Goal: Navigation & Orientation: Find specific page/section

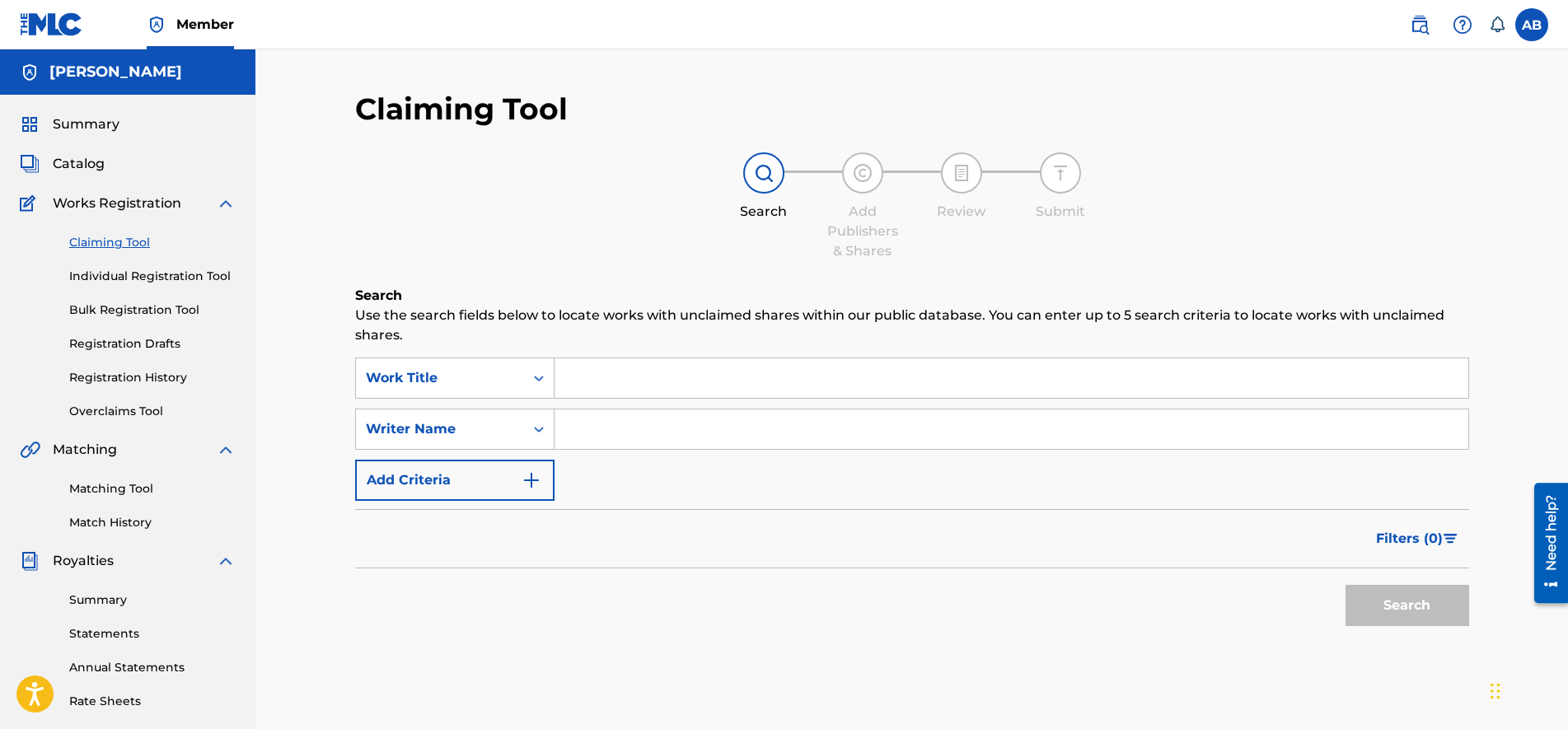
drag, startPoint x: 0, startPoint y: 0, endPoint x: 108, endPoint y: 263, distance: 284.3
click at [108, 263] on div "Claiming Tool Individual Registration Tool Bulk Registration Tool Registration …" at bounding box center [127, 317] width 216 height 207
click at [108, 284] on link "Individual Registration Tool" at bounding box center [152, 276] width 166 height 17
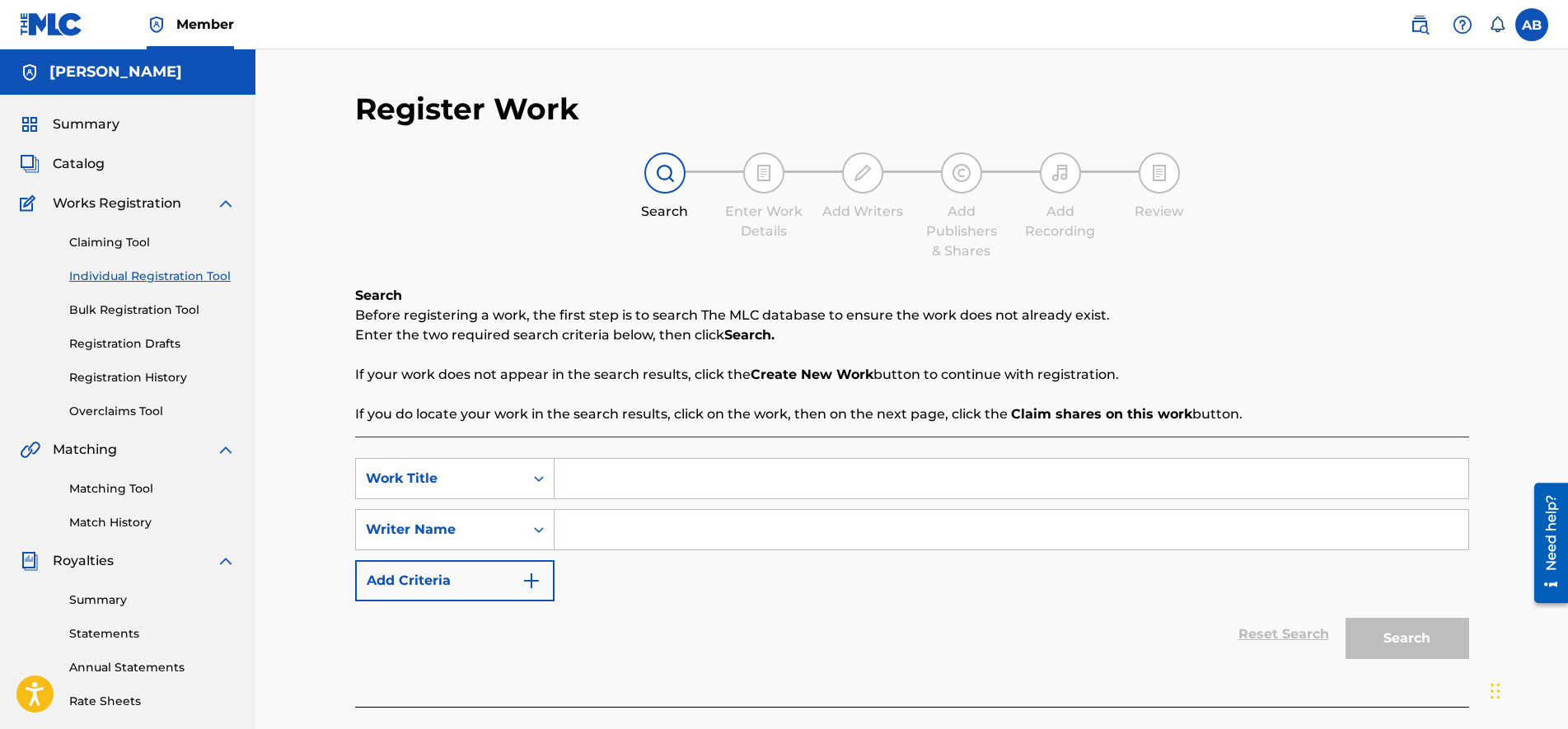
click at [103, 242] on link "Claiming Tool" at bounding box center [152, 242] width 166 height 17
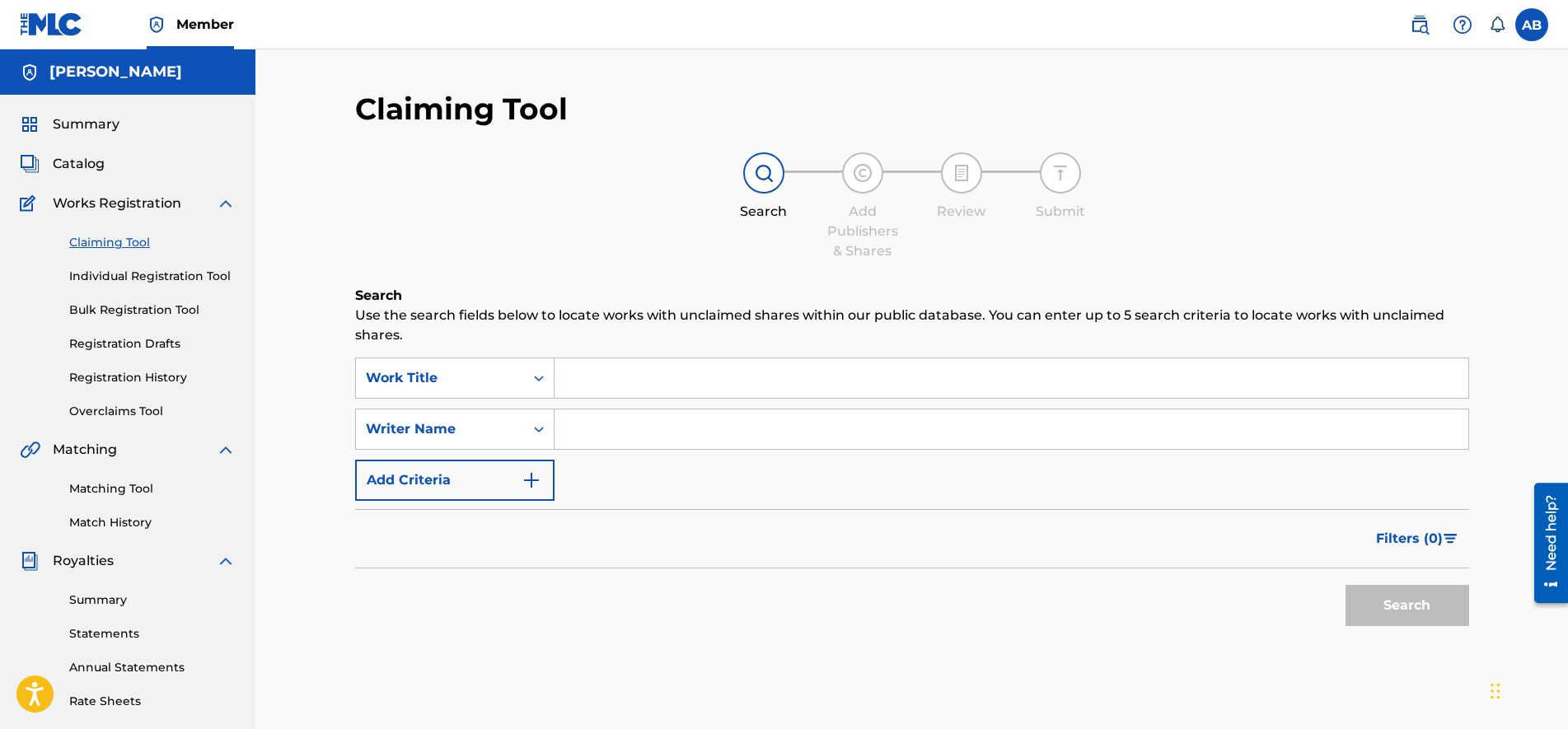
click at [115, 513] on div "Matching Tool Match History" at bounding box center [127, 496] width 216 height 72
click at [115, 490] on link "Matching Tool" at bounding box center [152, 489] width 166 height 17
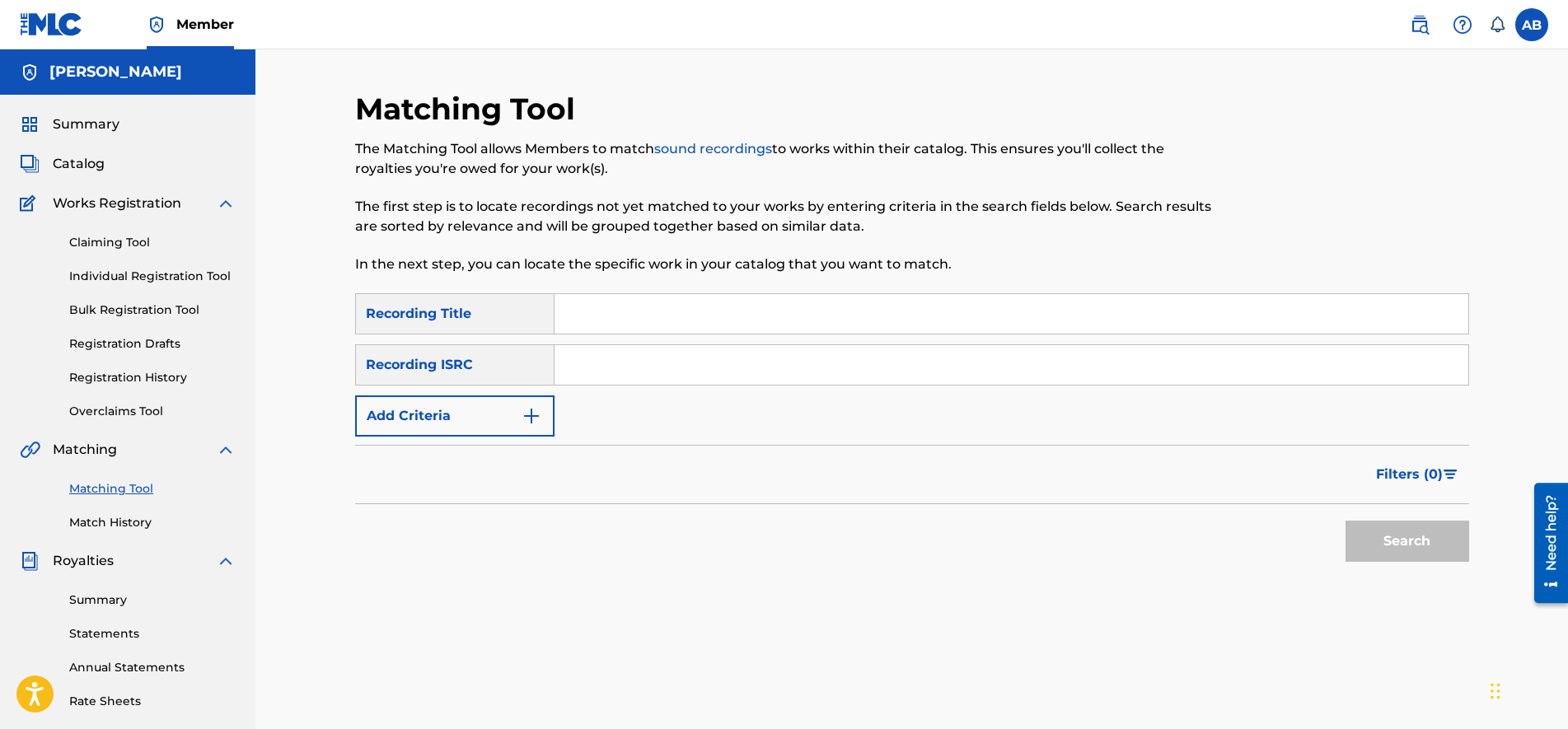
click at [108, 531] on div "Summary Catalog Works Registration Claiming Tool Individual Registration Tool B…" at bounding box center [127, 519] width 256 height 848
click at [99, 528] on link "Match History" at bounding box center [152, 522] width 166 height 17
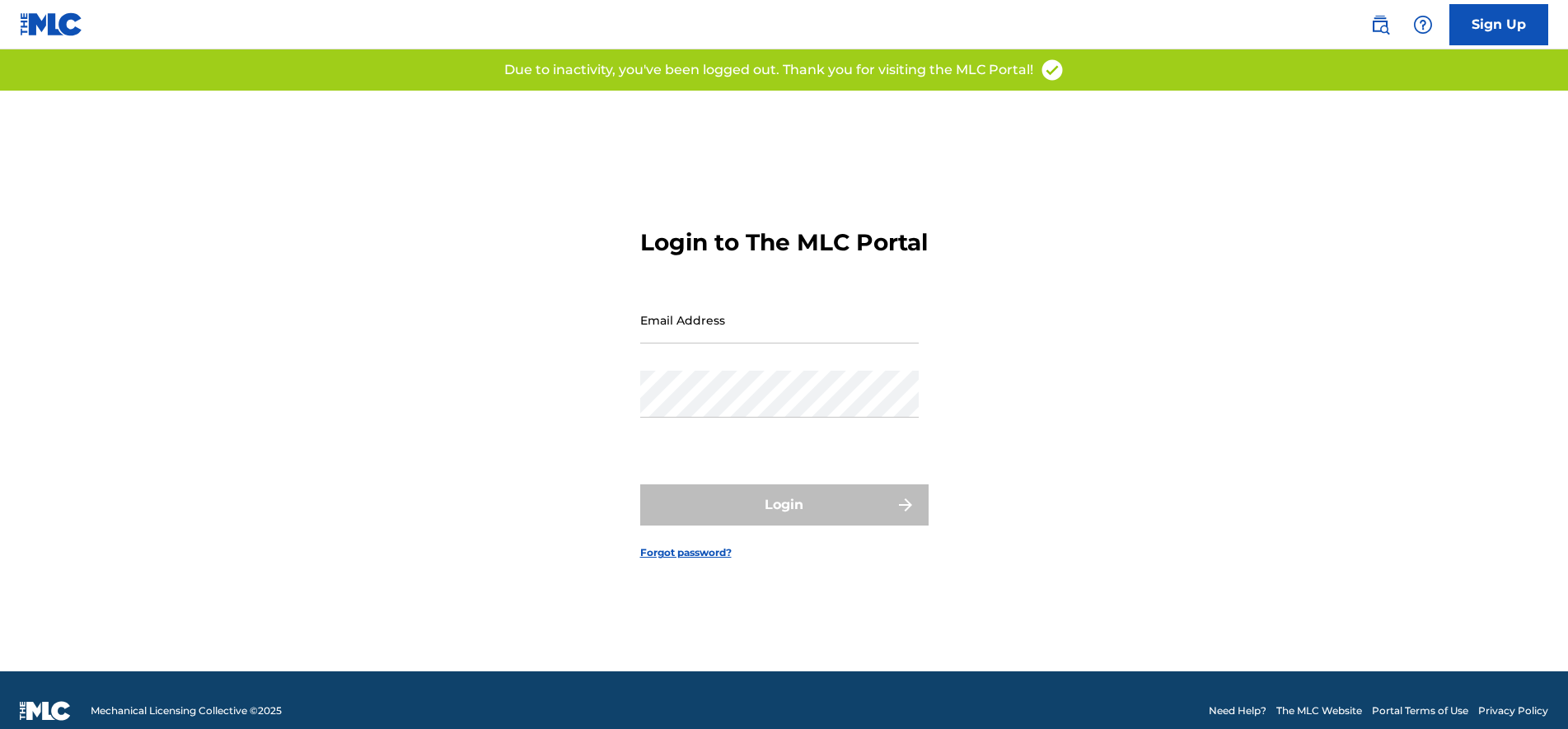
type input "[EMAIL_ADDRESS][DOMAIN_NAME]"
